Goal: Transaction & Acquisition: Purchase product/service

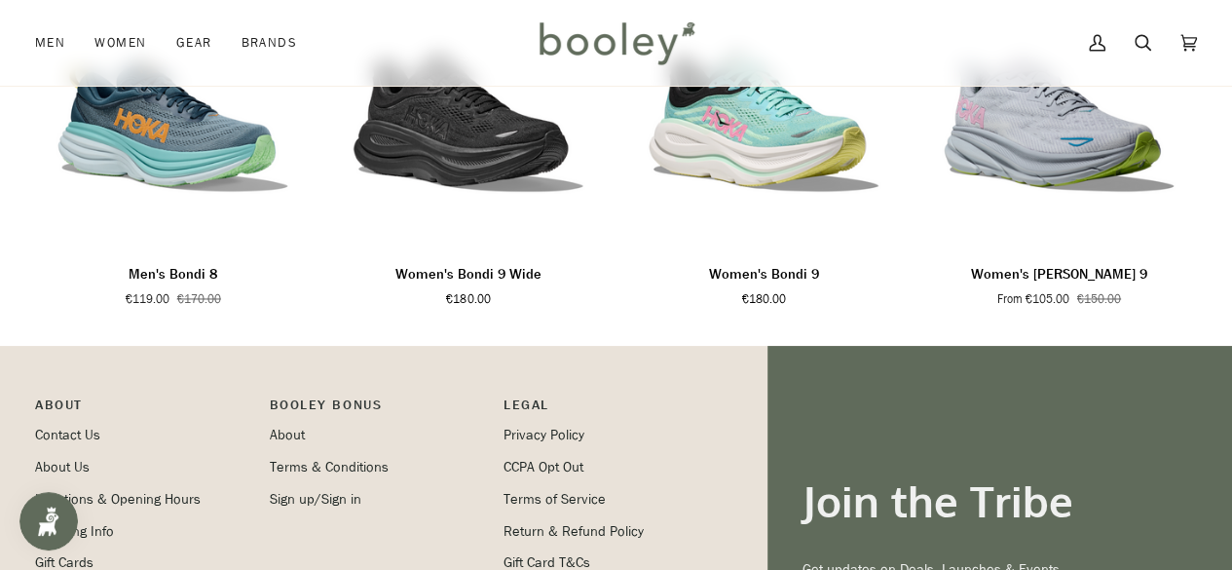
scroll to position [1396, 0]
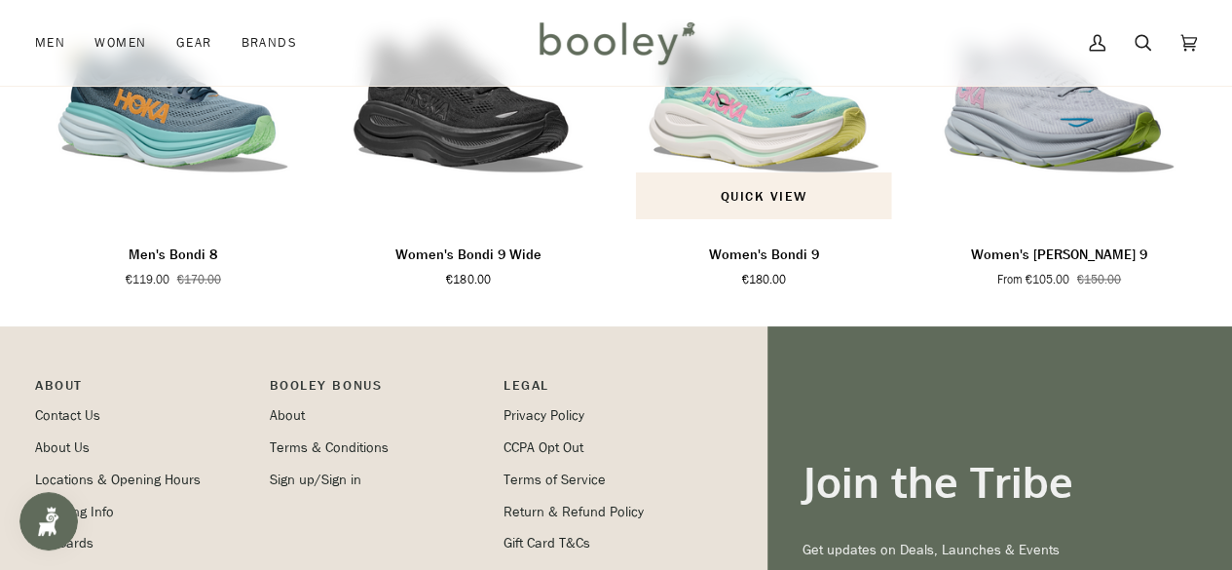
click at [781, 266] on p "Women's Bondi 9" at bounding box center [764, 254] width 110 height 21
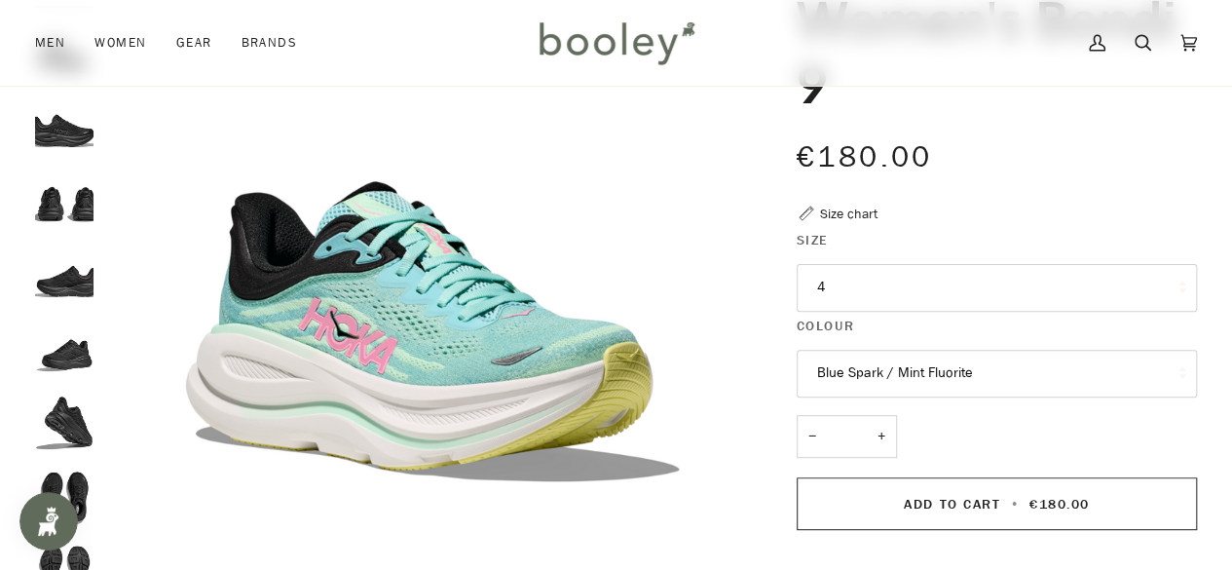
scroll to position [203, 0]
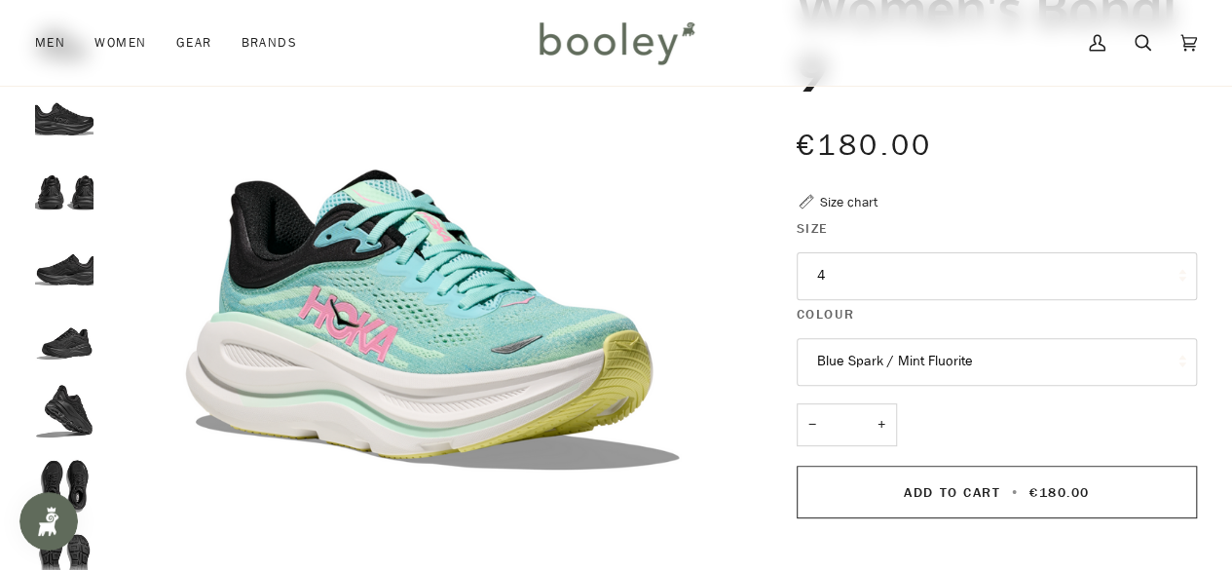
click at [836, 260] on button "4" at bounding box center [996, 276] width 400 height 48
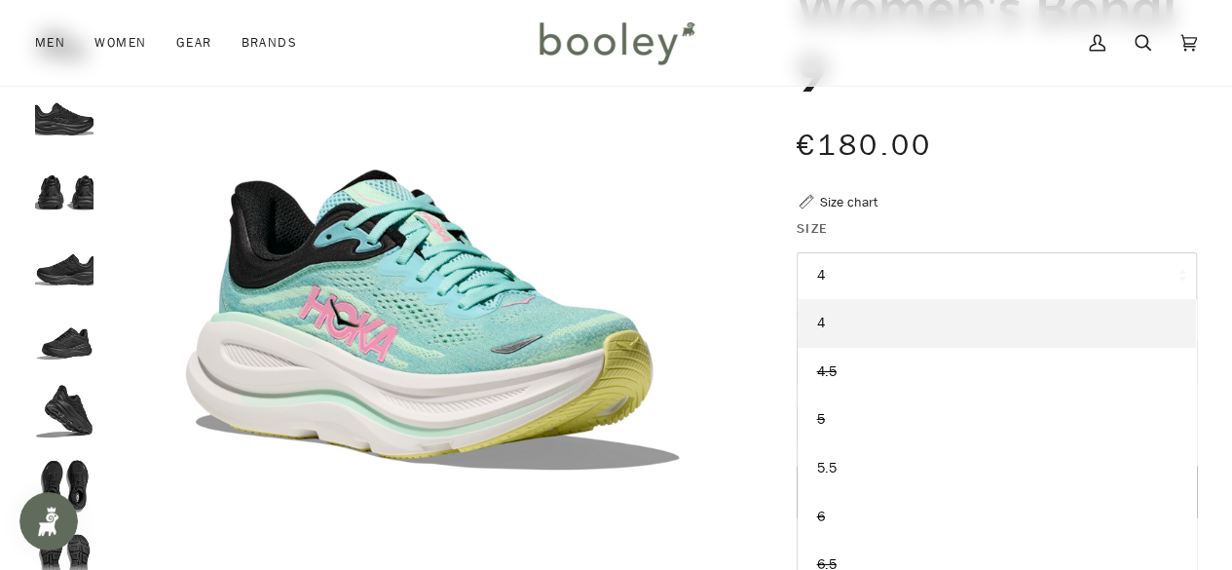
click at [848, 260] on button "4" at bounding box center [996, 276] width 400 height 48
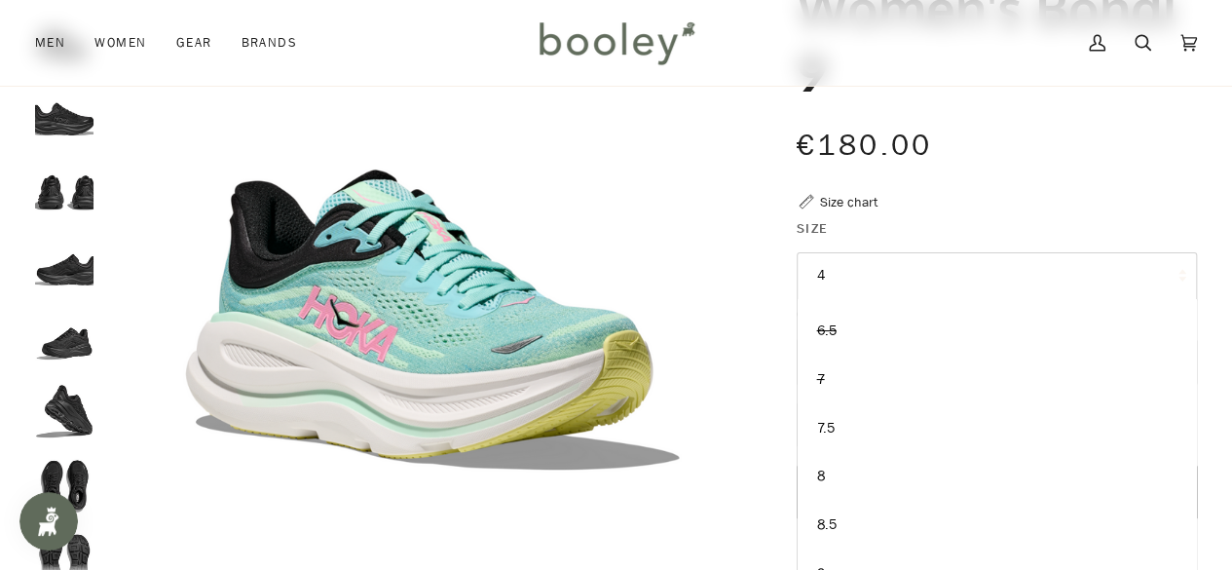
scroll to position [234, 0]
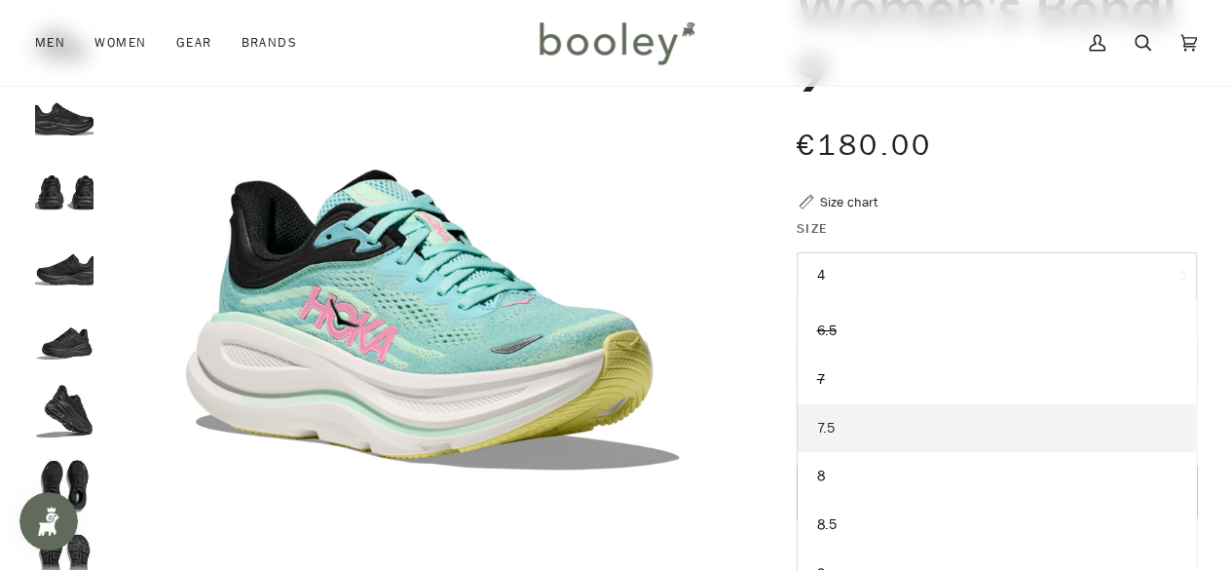
click at [839, 426] on link "7.5" at bounding box center [996, 428] width 398 height 49
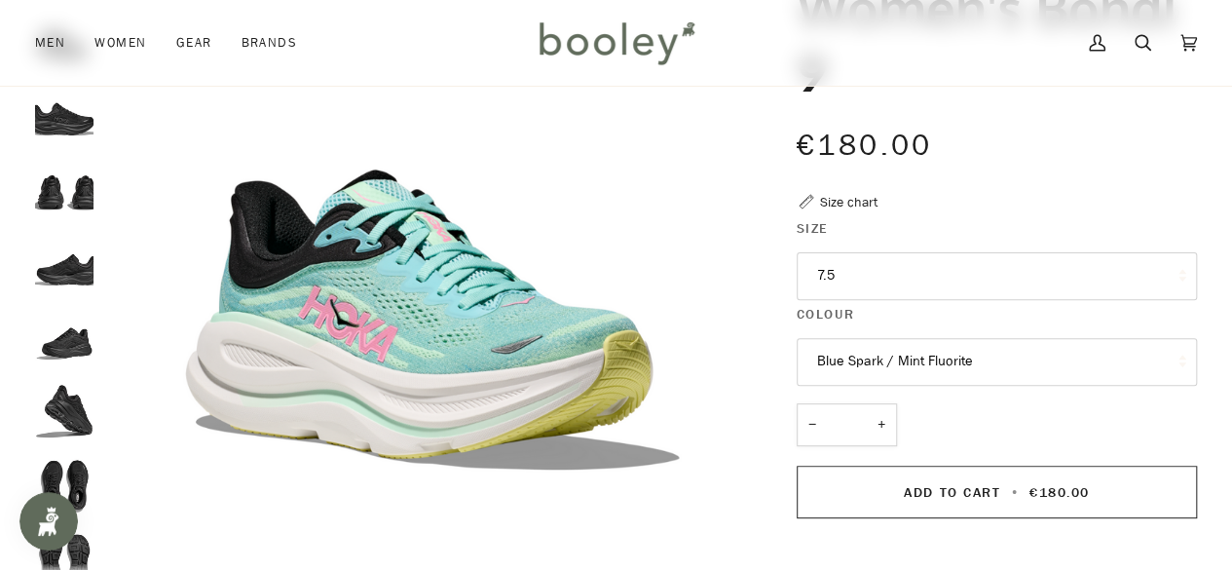
click at [839, 426] on input "*" at bounding box center [846, 425] width 100 height 44
click at [609, 369] on img "Hoka Women's Bondi 9 Blue Spark / Mint Fluorite - Booley Galway" at bounding box center [432, 263] width 658 height 658
click at [535, 389] on img "Hoka Women's Bondi 9 Blue Spark / Mint Fluorite - Booley Galway" at bounding box center [432, 263] width 658 height 658
